Goal: Find specific fact: Find specific fact

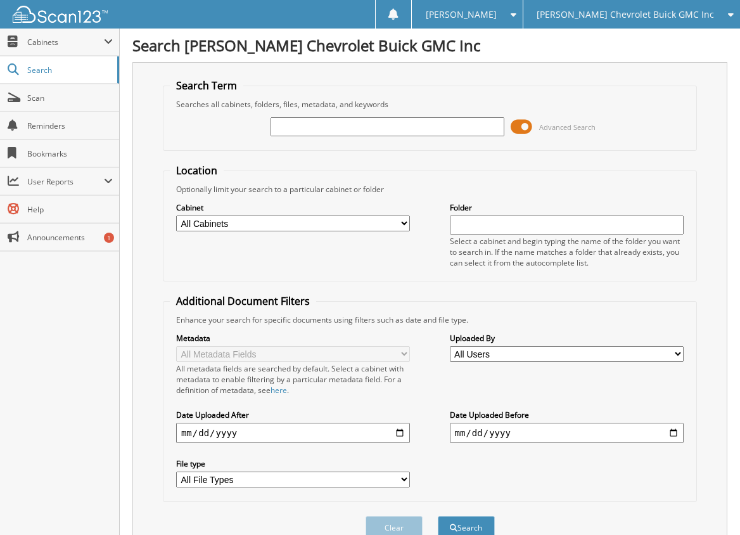
click at [349, 132] on input "text" at bounding box center [388, 126] width 235 height 19
type input "6211371"
click at [438, 516] on button "Search" at bounding box center [466, 527] width 57 height 23
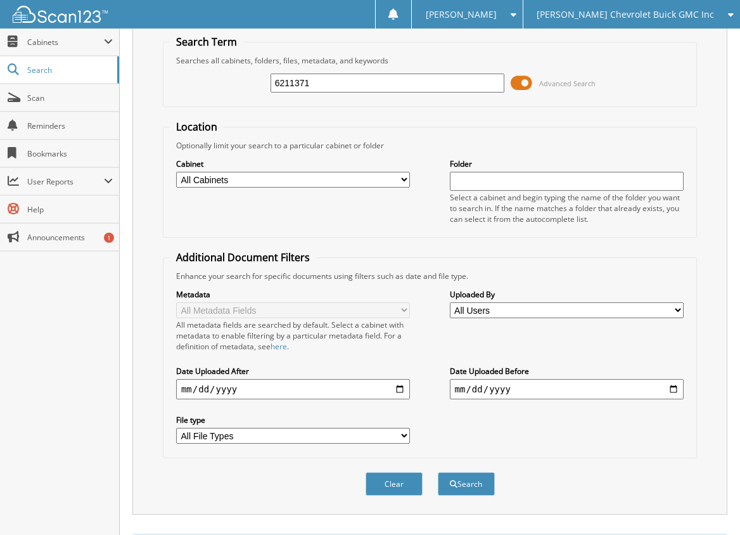
scroll to position [63, 0]
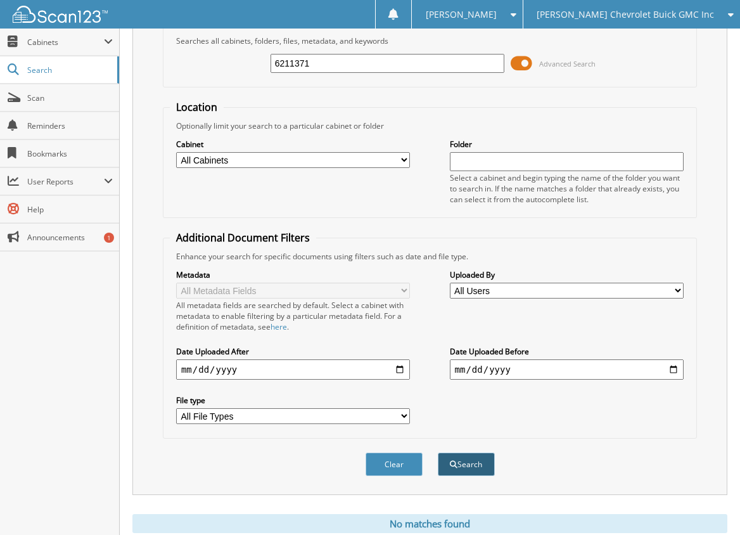
click at [477, 466] on button "Search" at bounding box center [466, 464] width 57 height 23
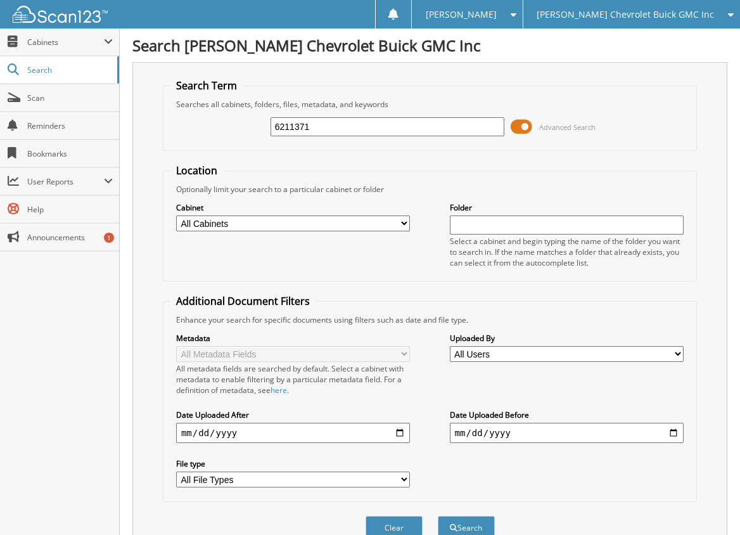
click at [649, 16] on span "[PERSON_NAME] Chevrolet Buick GMC Inc" at bounding box center [625, 15] width 177 height 8
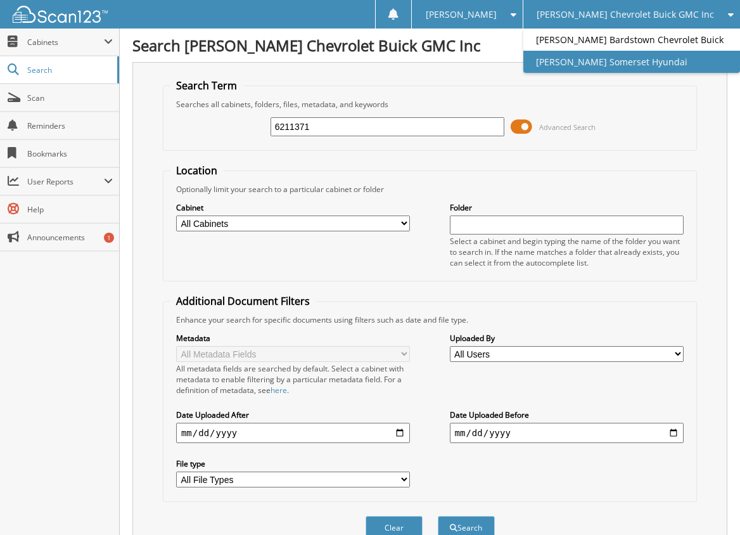
click at [633, 56] on link "[PERSON_NAME] Somerset Hyundai" at bounding box center [632, 62] width 217 height 22
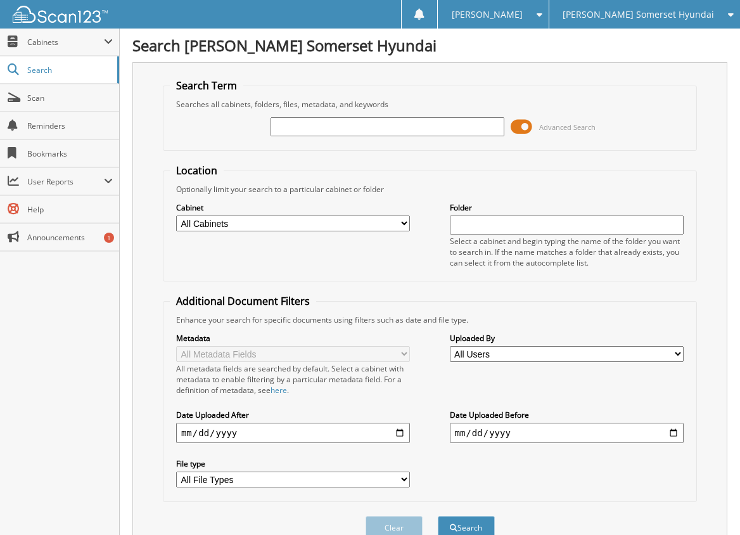
click at [349, 125] on input "text" at bounding box center [388, 126] width 235 height 19
type input "6211371"
click at [438, 516] on button "Search" at bounding box center [466, 527] width 57 height 23
click at [620, 12] on span "[PERSON_NAME] Somerset Hyundai" at bounding box center [638, 15] width 151 height 8
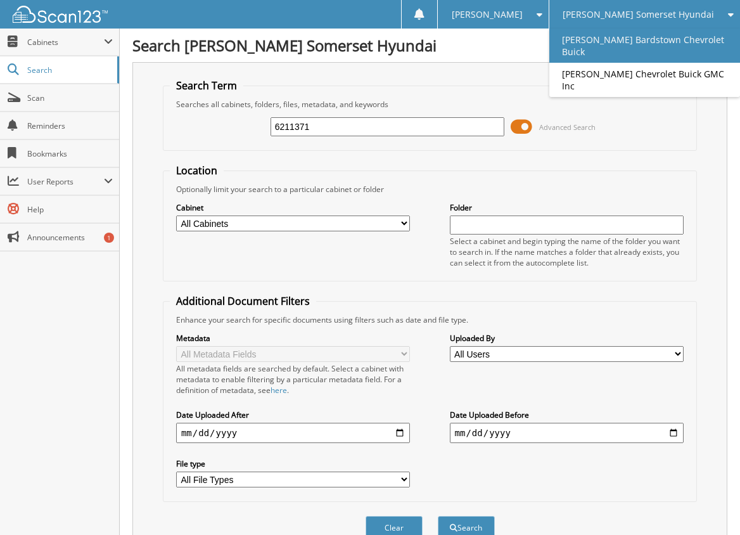
click at [614, 42] on link "[PERSON_NAME] Bardstown Chevrolet Buick" at bounding box center [644, 46] width 191 height 34
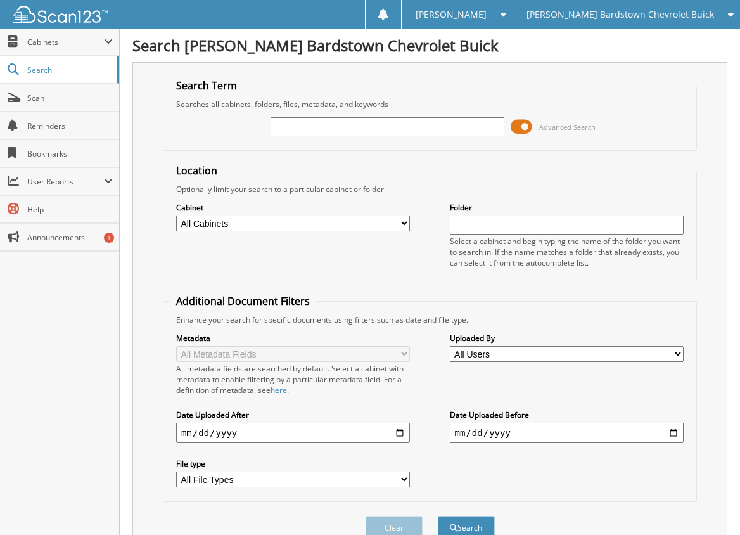
click at [327, 122] on input "text" at bounding box center [388, 126] width 235 height 19
type input "6211371"
click at [438, 516] on button "Search" at bounding box center [466, 527] width 57 height 23
click at [640, 14] on span "[PERSON_NAME] Bardstown Chevrolet Buick" at bounding box center [621, 15] width 188 height 8
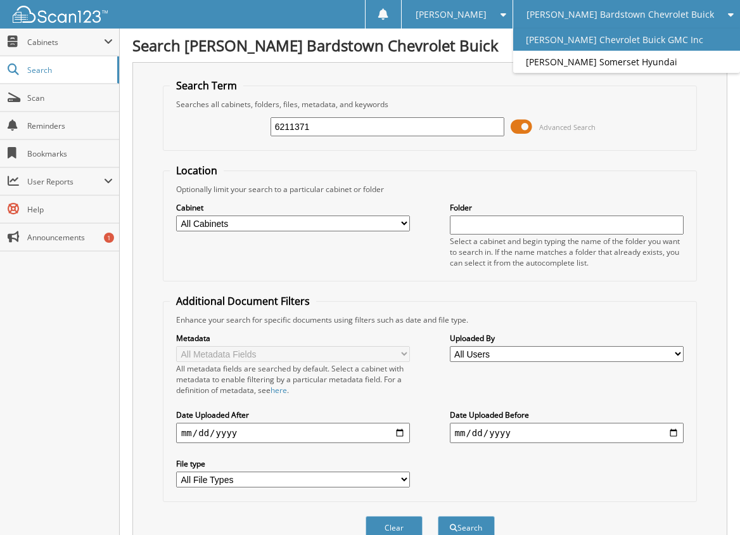
click at [600, 37] on link "[PERSON_NAME] Chevrolet Buick GMC Inc" at bounding box center [626, 40] width 227 height 22
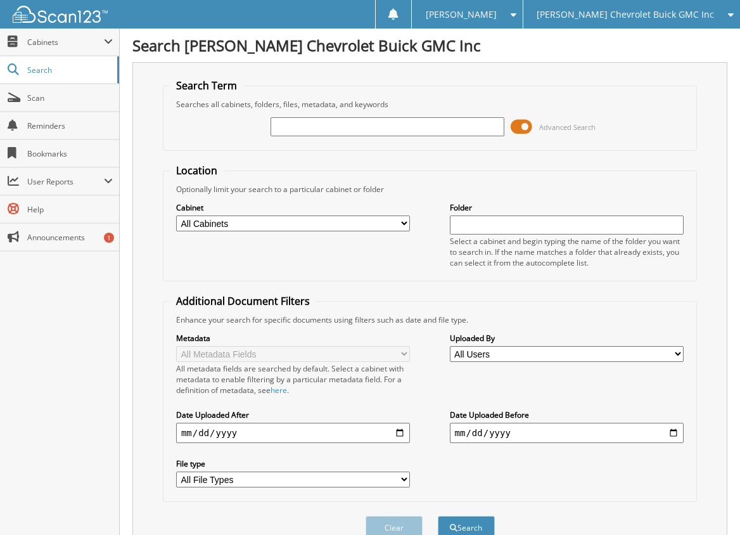
click at [435, 120] on input "text" at bounding box center [388, 126] width 235 height 19
type input "6211371"
click at [438, 516] on button "Search" at bounding box center [466, 527] width 57 height 23
click at [332, 134] on input "6211371" at bounding box center [388, 126] width 235 height 19
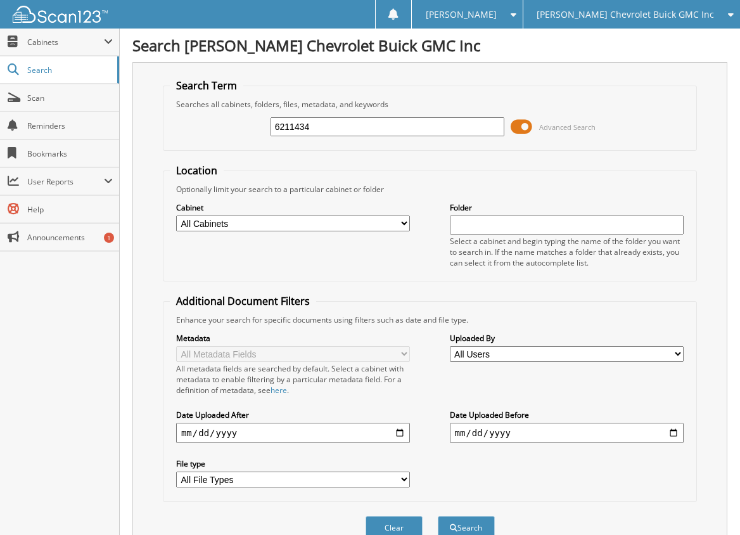
type input "6211434"
click at [438, 516] on button "Search" at bounding box center [466, 527] width 57 height 23
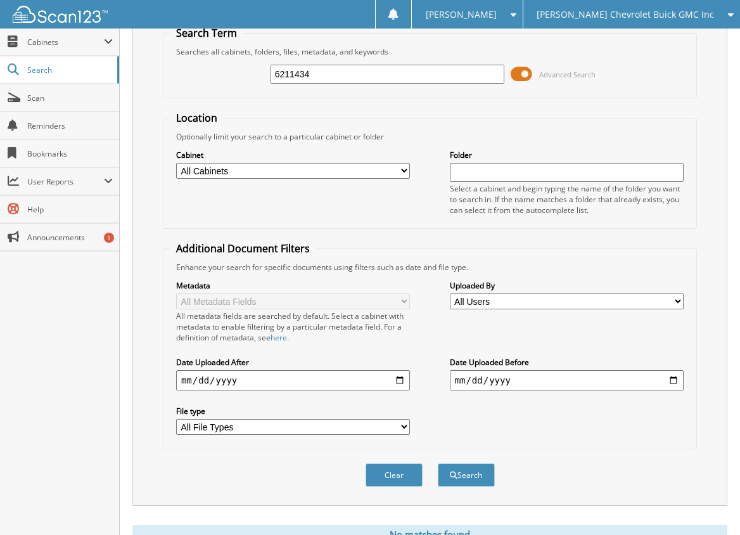
scroll to position [106, 0]
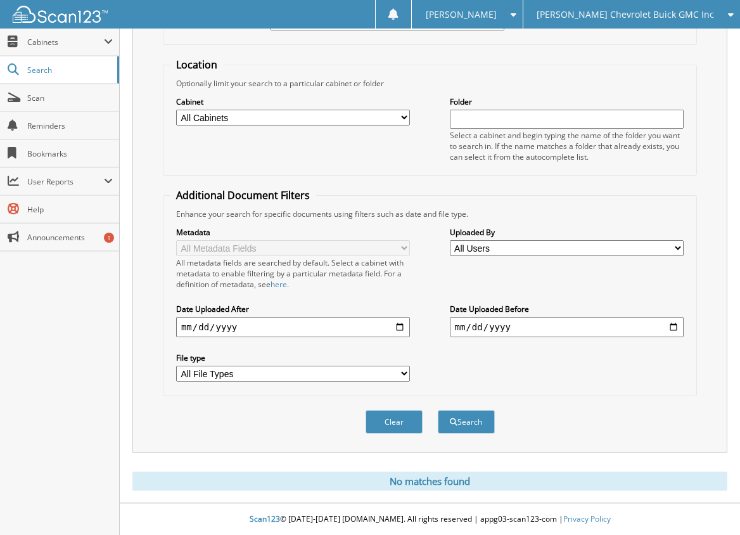
click at [174, 525] on div "Scan123 © [DATE]-[DATE] [DOMAIN_NAME]. All rights reserved | appg03-scan123-com…" at bounding box center [430, 519] width 620 height 31
